Goal: Information Seeking & Learning: Learn about a topic

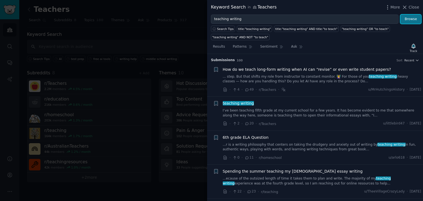
click at [414, 22] on button "Browse" at bounding box center [411, 19] width 21 height 9
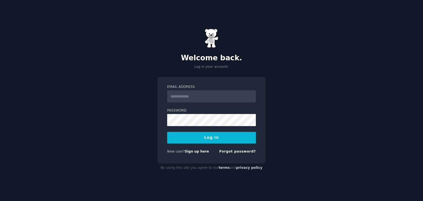
click at [332, 20] on div "Welcome back. Log in your account. Email Address Password Log In New user? Sign…" at bounding box center [211, 100] width 423 height 201
click at [192, 98] on input "Email Address" at bounding box center [211, 96] width 89 height 12
type input "**********"
click at [219, 139] on button "Log In" at bounding box center [211, 138] width 89 height 12
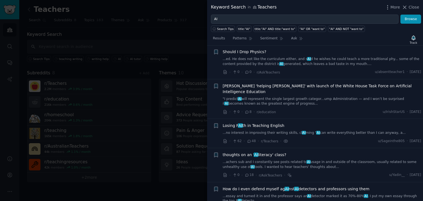
scroll to position [398, 0]
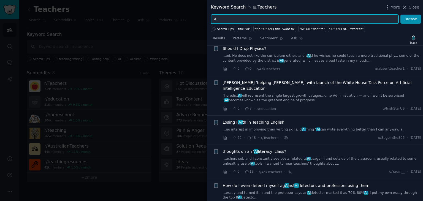
click at [241, 21] on input "AI" at bounding box center [305, 19] width 188 height 9
type input "AI in schools"
click at [401, 15] on button "Browse" at bounding box center [411, 19] width 21 height 9
